Goal: Obtain resource: Obtain resource

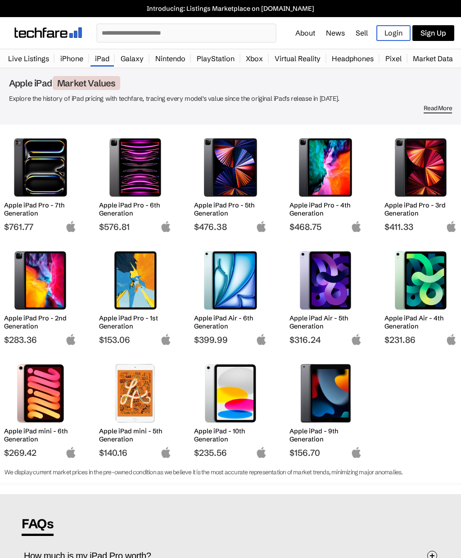
click at [137, 183] on img at bounding box center [135, 167] width 59 height 59
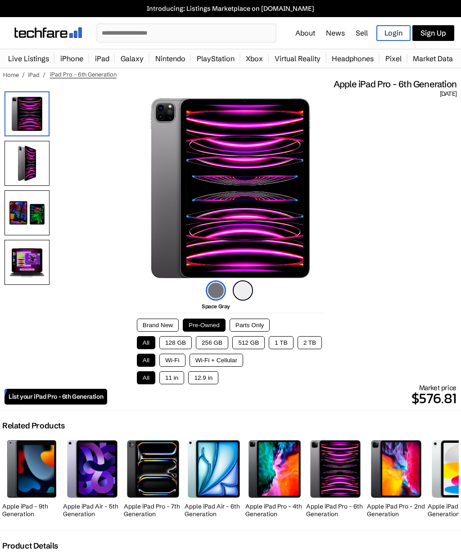
click at [180, 341] on button "128 GB" at bounding box center [175, 342] width 32 height 13
click at [177, 362] on button "Wi-Fi" at bounding box center [172, 360] width 26 height 13
click at [212, 381] on button "12.9 in" at bounding box center [203, 378] width 30 height 13
